Goal: Contribute content: Add original content to the website for others to see

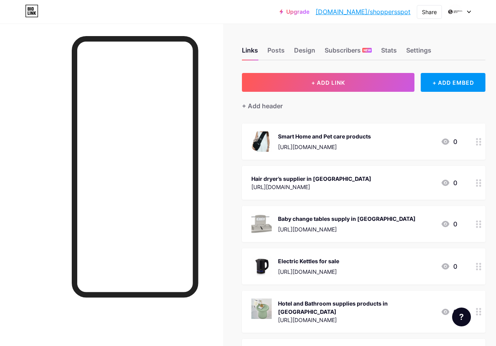
click at [335, 85] on span "+ ADD LINK" at bounding box center [328, 82] width 34 height 7
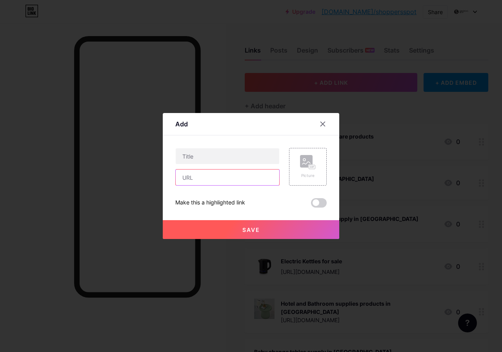
click at [227, 175] on input "text" at bounding box center [228, 177] width 104 height 16
paste input "[URL][DOMAIN_NAME]"
type input "[URL][DOMAIN_NAME]"
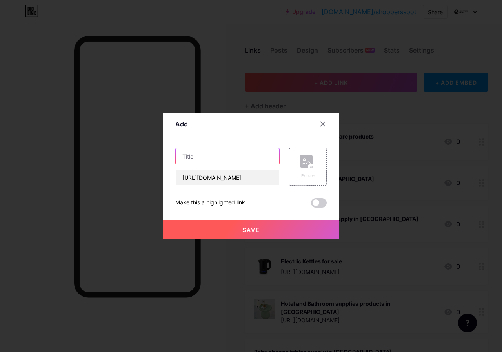
click at [220, 157] on input "text" at bounding box center [228, 156] width 104 height 16
paste input "Commercial hand dryer in [GEOGRAPHIC_DATA]"
type input "Commercial hand dryer in [GEOGRAPHIC_DATA]"
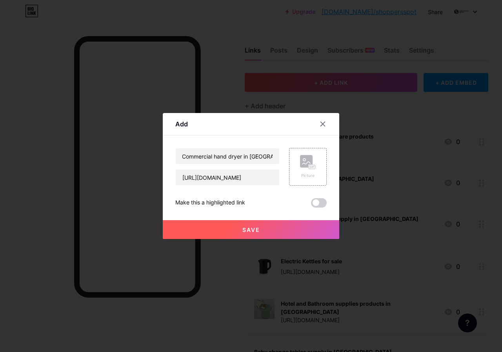
scroll to position [0, 0]
click at [266, 226] on button "Save" at bounding box center [251, 229] width 177 height 19
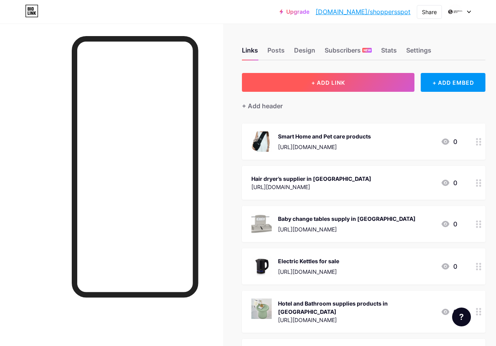
click at [342, 82] on span "+ ADD LINK" at bounding box center [328, 82] width 34 height 7
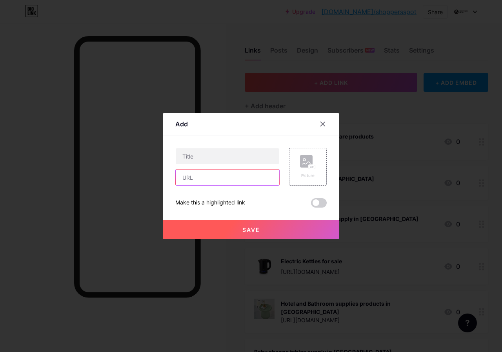
click at [246, 171] on input "text" at bounding box center [228, 177] width 104 height 16
paste input "[URL][DOMAIN_NAME]"
type input "[URL][DOMAIN_NAME]"
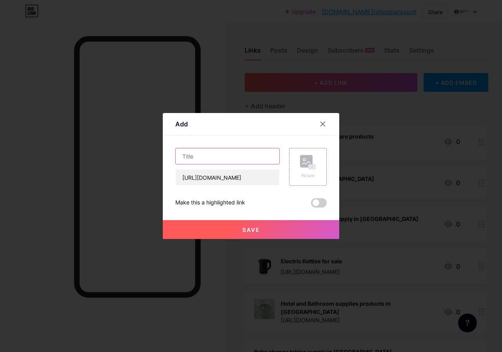
scroll to position [0, 0]
click at [209, 157] on input "text" at bounding box center [228, 156] width 104 height 16
paste input "[URL][DOMAIN_NAME]"
type input "[URL][DOMAIN_NAME]"
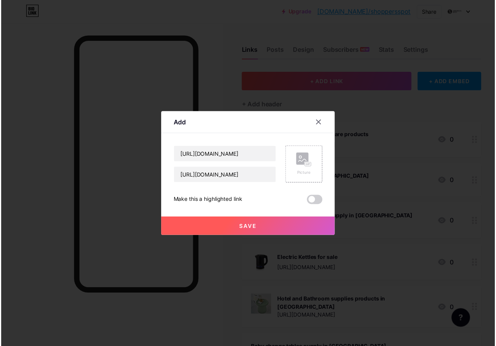
scroll to position [0, 0]
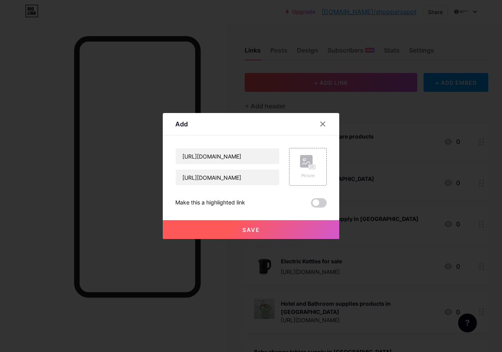
click at [264, 228] on button "Save" at bounding box center [251, 229] width 177 height 19
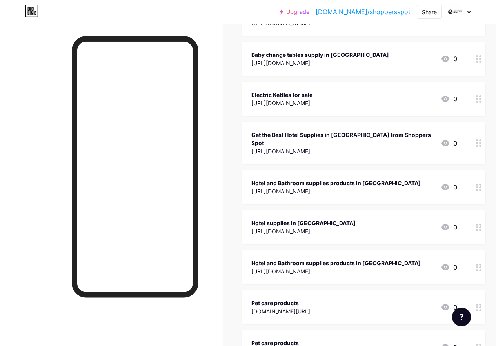
scroll to position [1080, 0]
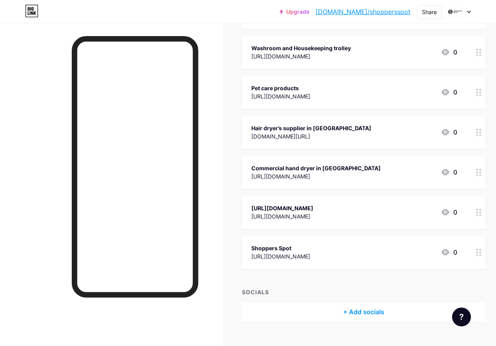
click at [482, 209] on icon at bounding box center [478, 212] width 5 height 7
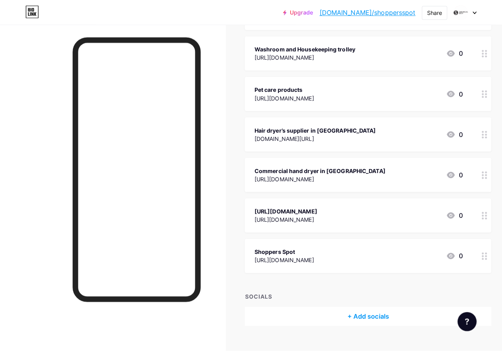
scroll to position [1075, 0]
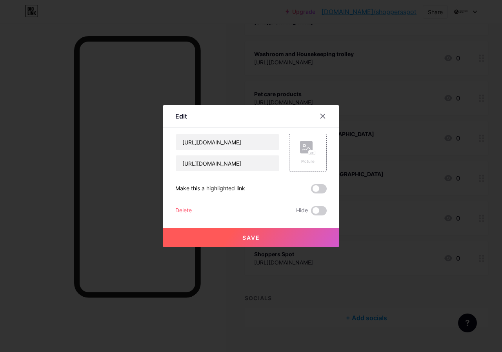
click at [233, 133] on div "Content YouTube Play YouTube video without leaving your page. ADD Vimeo Play Vi…" at bounding box center [250, 172] width 151 height 88
click at [239, 146] on input "[URL][DOMAIN_NAME]" at bounding box center [228, 142] width 104 height 16
paste input "Commercial hand dryer in [GEOGRAPHIC_DATA]"
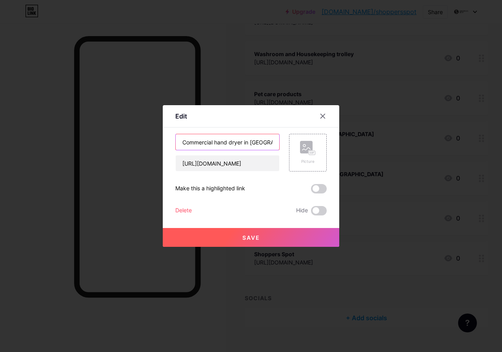
scroll to position [0, 0]
type input "Commercial hand dryer in [GEOGRAPHIC_DATA]"
click at [256, 234] on span "Save" at bounding box center [251, 237] width 18 height 7
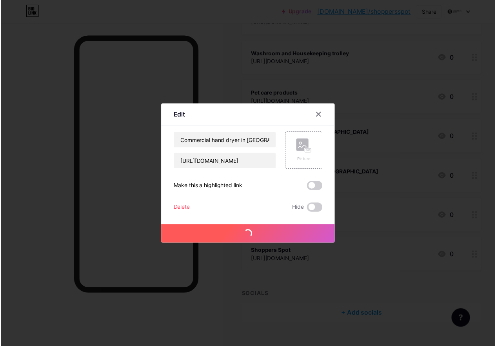
scroll to position [1072, 0]
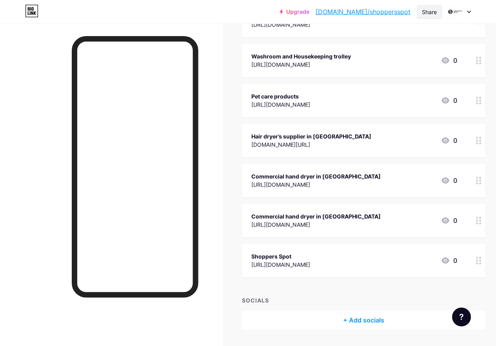
click at [430, 10] on div "Share" at bounding box center [429, 12] width 15 height 8
drag, startPoint x: 368, startPoint y: 38, endPoint x: 297, endPoint y: 170, distance: 150.4
click at [368, 38] on div "Copy link" at bounding box center [364, 40] width 29 height 9
